Goal: Information Seeking & Learning: Compare options

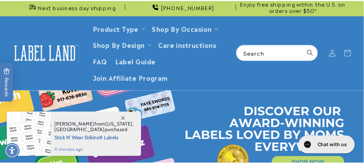
scroll to position [2, 0]
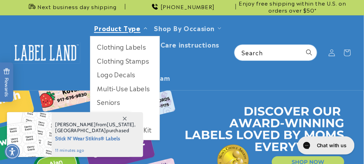
click at [131, 27] on link "Product Type" at bounding box center [117, 27] width 46 height 9
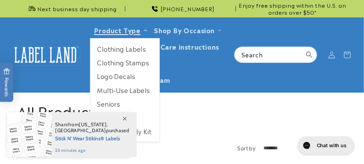
click at [136, 23] on summary "Product Type" at bounding box center [120, 30] width 60 height 16
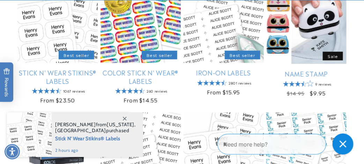
scroll to position [177, 0]
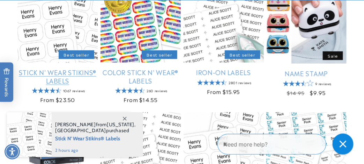
click at [88, 68] on link "Stick N' Wear Stikins® Labels" at bounding box center [57, 76] width 80 height 16
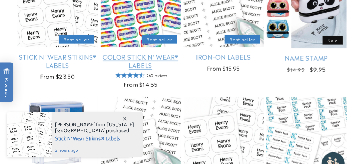
click at [151, 53] on link "Color Stick N' Wear® Labels" at bounding box center [140, 61] width 80 height 16
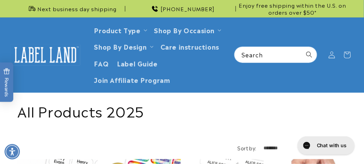
scroll to position [2, 0]
